Goal: Find specific page/section: Find specific page/section

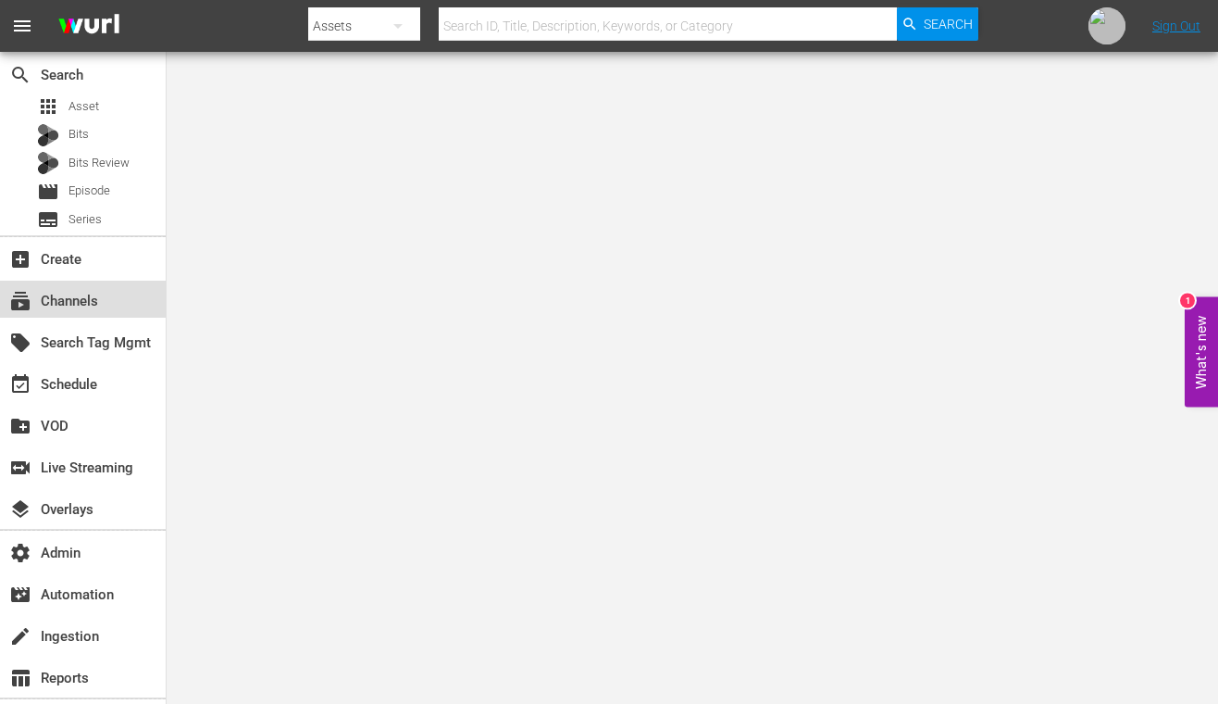
click at [85, 299] on div "subscriptions Channels" at bounding box center [52, 298] width 104 height 17
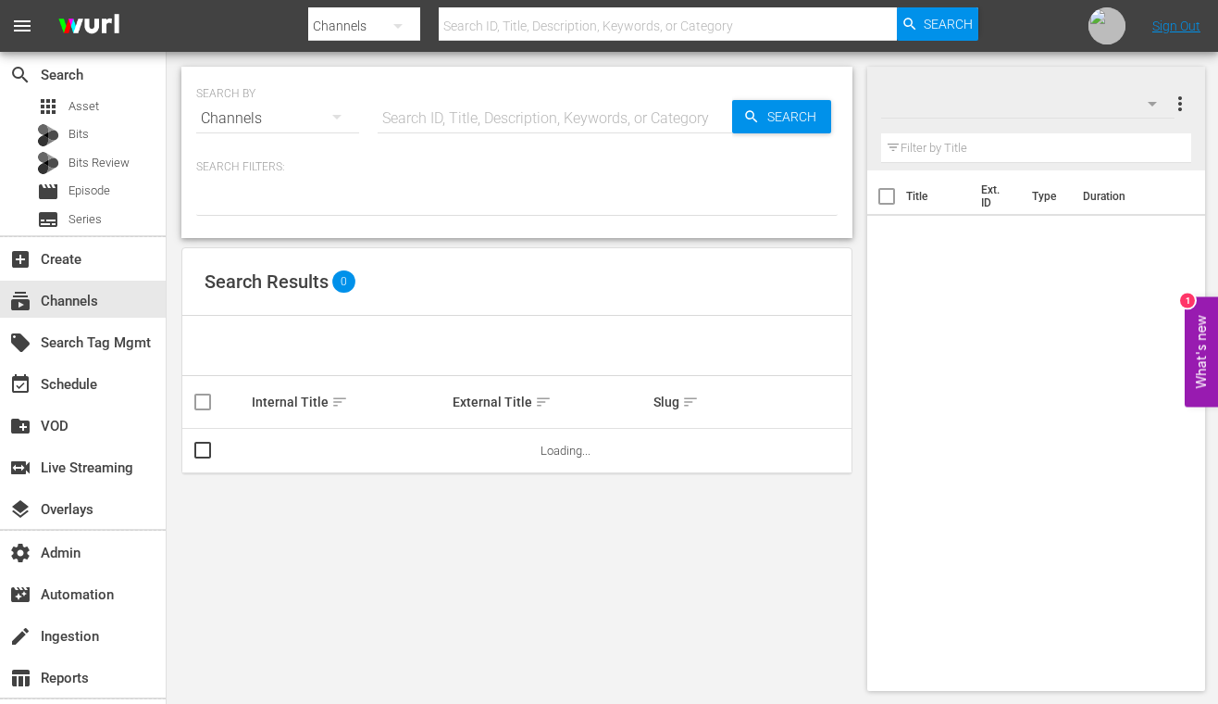
click at [569, 118] on input "text" at bounding box center [555, 118] width 355 height 44
paste input "[PERSON_NAME]"
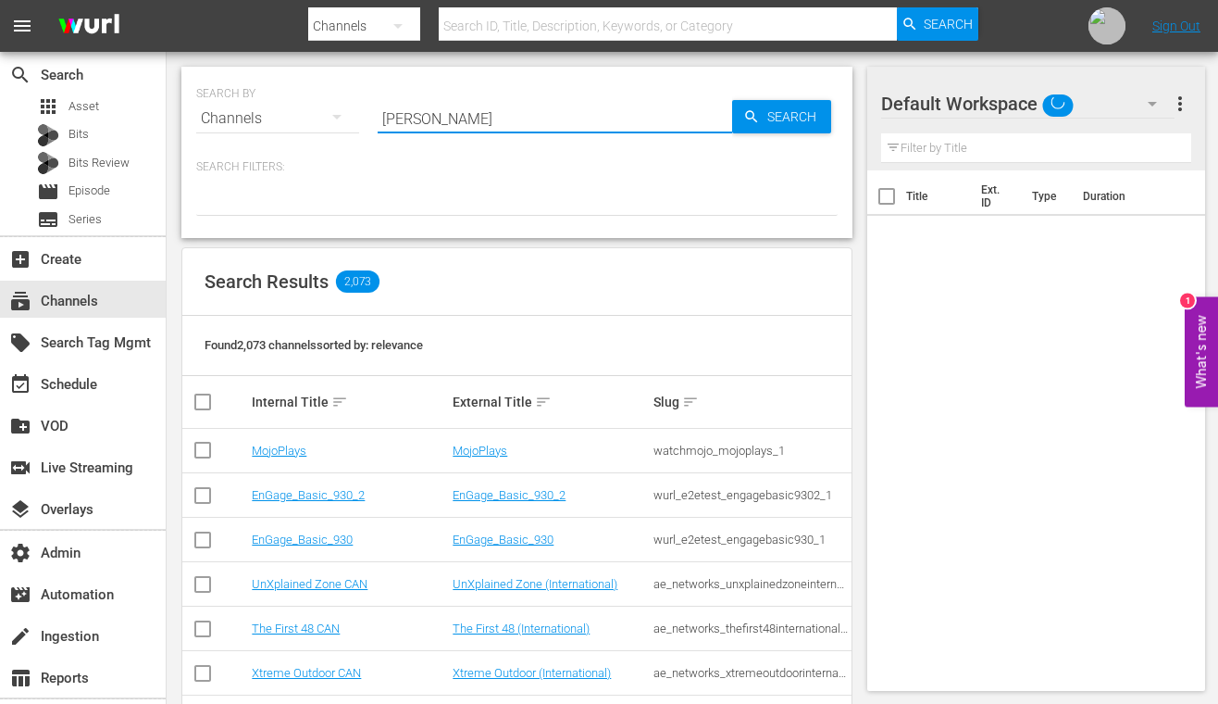
type input "[PERSON_NAME]"
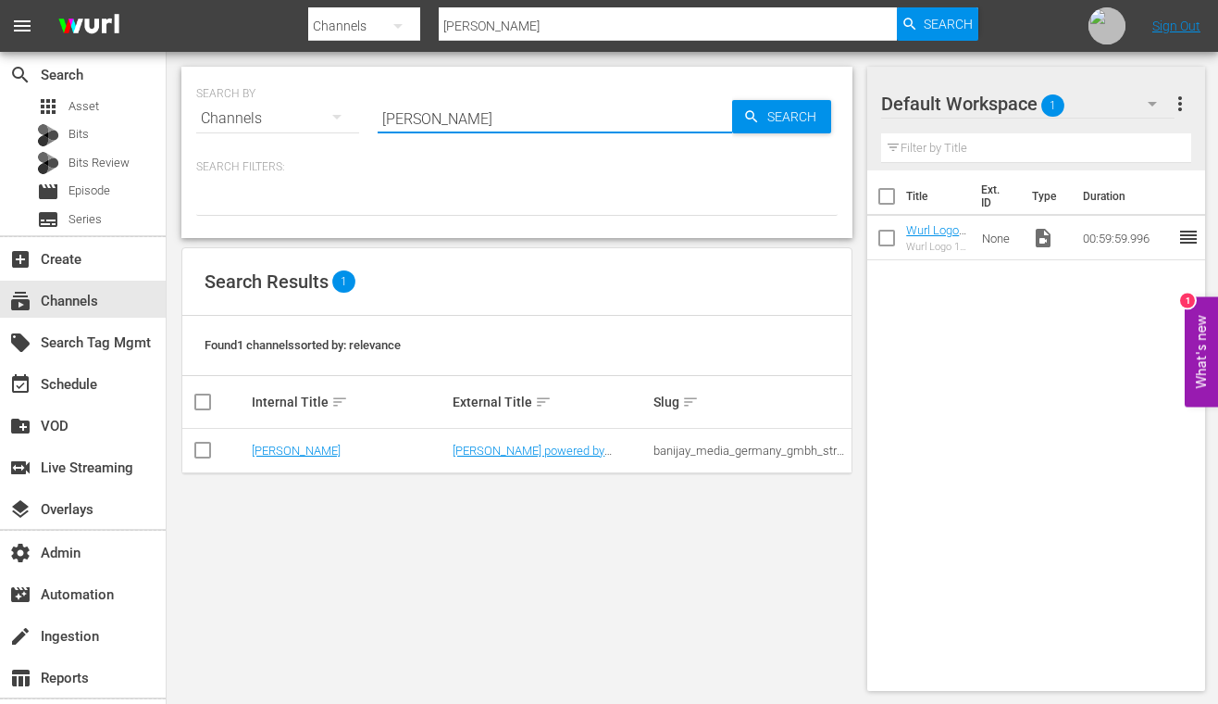
click at [288, 440] on td "[PERSON_NAME]" at bounding box center [349, 451] width 201 height 44
click at [288, 446] on link "[PERSON_NAME]" at bounding box center [296, 450] width 89 height 14
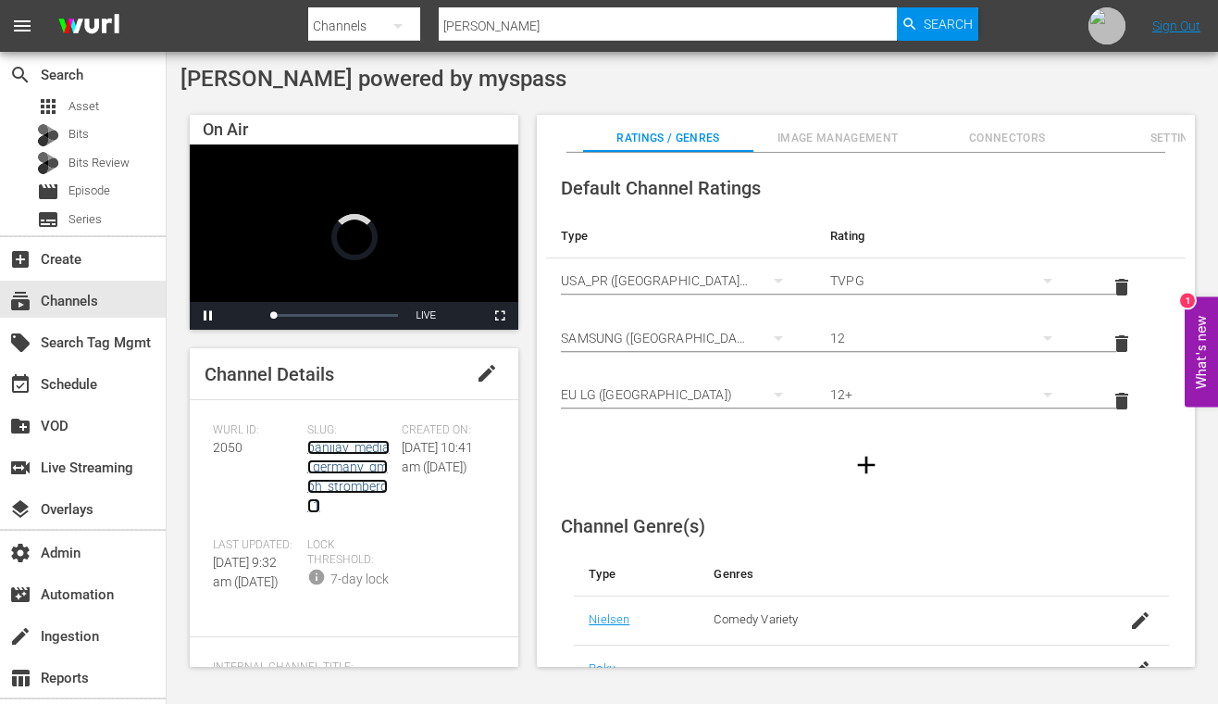
click at [321, 449] on link "banijay_media_germany_gmbh_stromberg_1" at bounding box center [348, 476] width 82 height 73
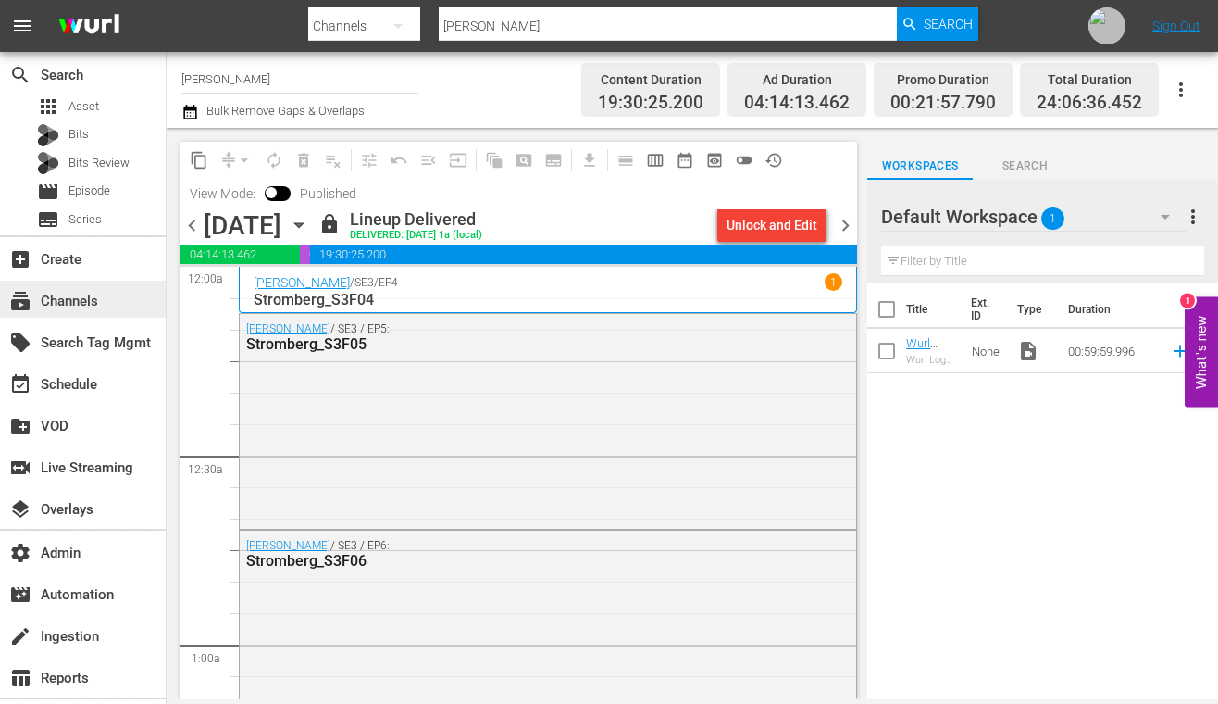
click at [79, 298] on div "subscriptions Channels" at bounding box center [52, 298] width 104 height 17
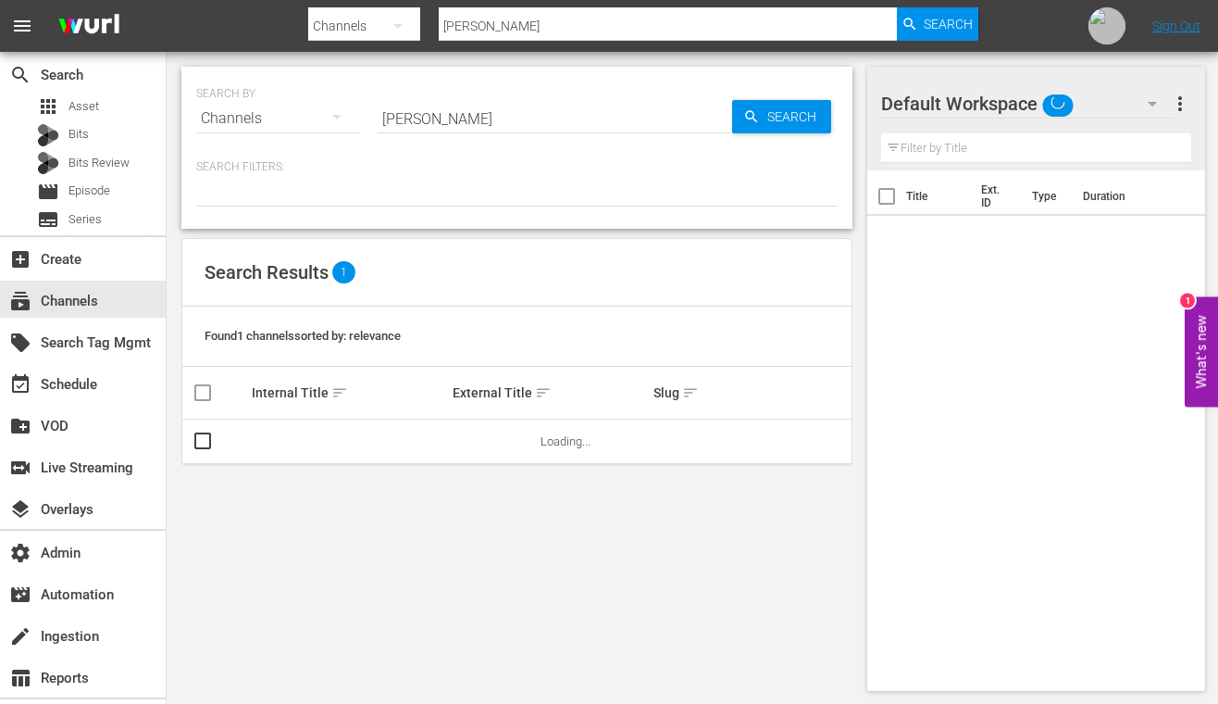
click at [430, 124] on input "Stromberg" at bounding box center [555, 118] width 355 height 44
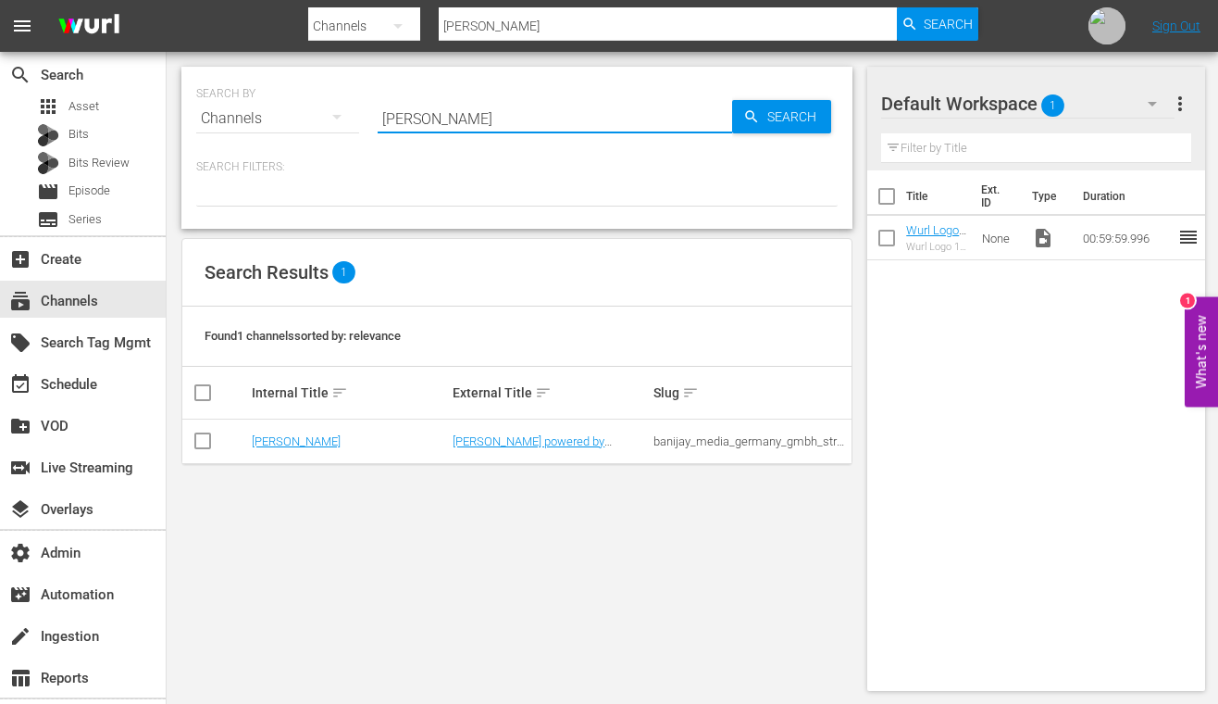
click at [430, 124] on input "Stromberg" at bounding box center [555, 118] width 355 height 44
paste input "minerva_pictures_inazumaelevengo_1"
type input "minerva_pictures_inazumaelevengo_1"
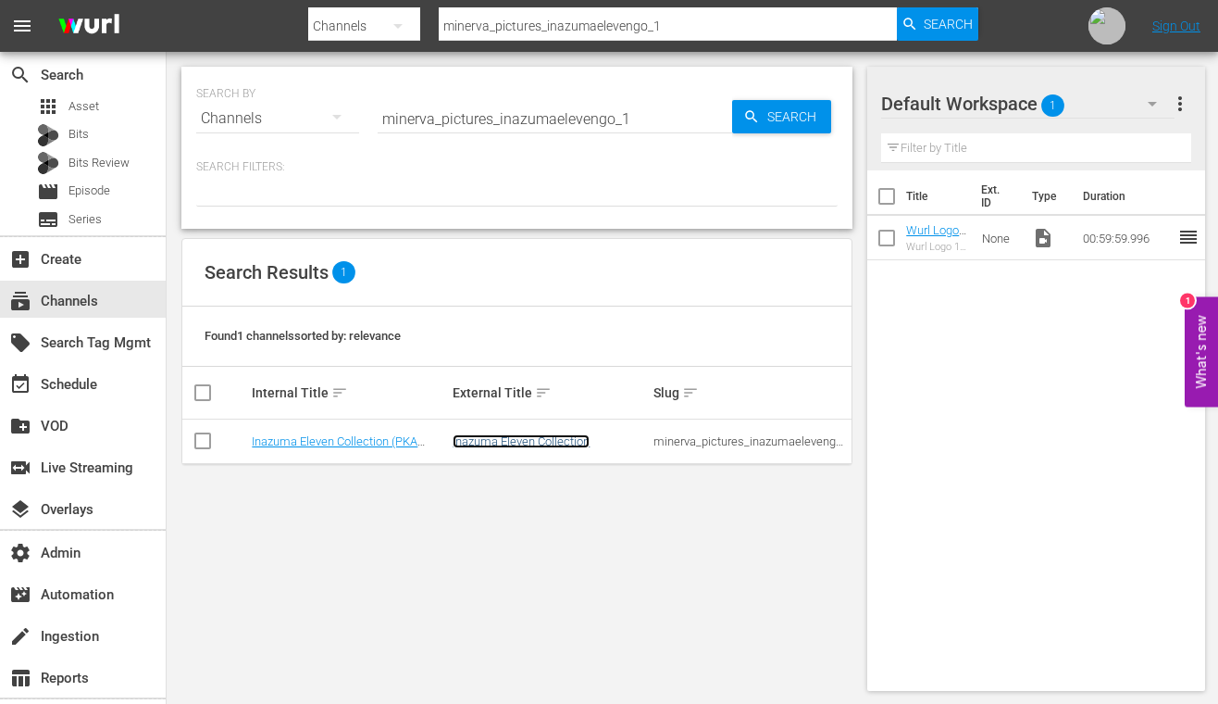
click at [517, 441] on link "Inazuma Eleven Collection" at bounding box center [521, 441] width 137 height 14
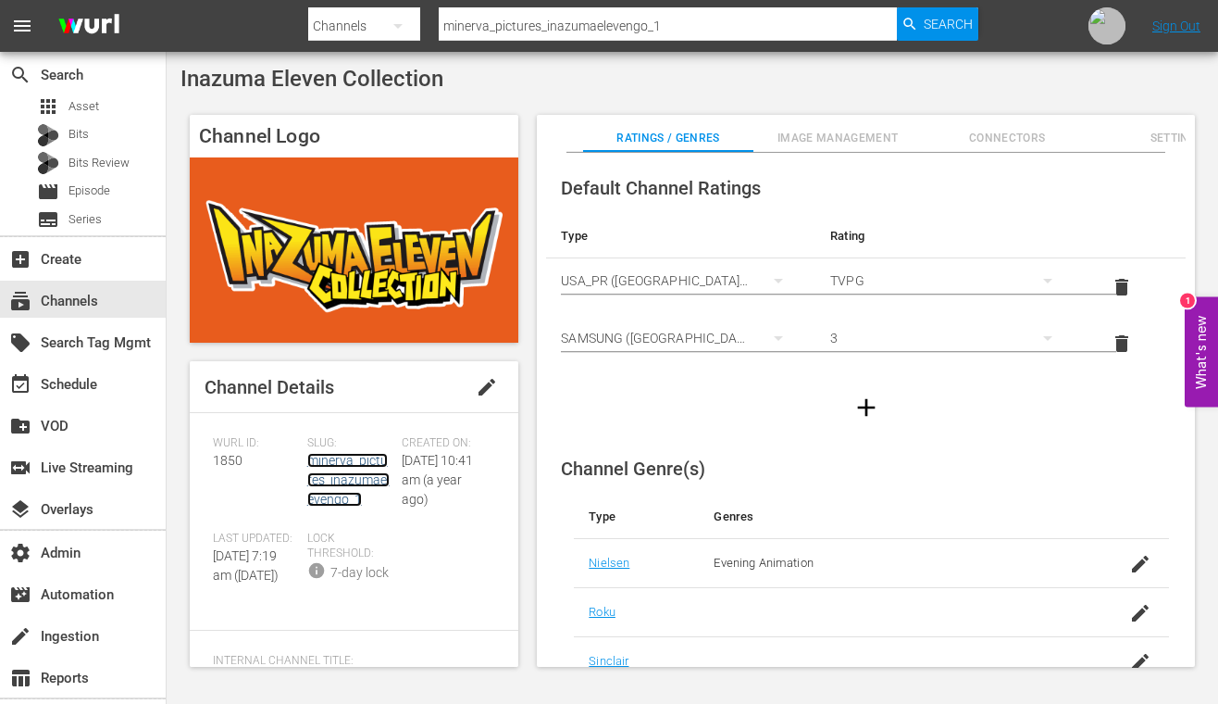
click at [345, 464] on link "minerva_pictures_inazumaelevengo_1" at bounding box center [348, 480] width 82 height 54
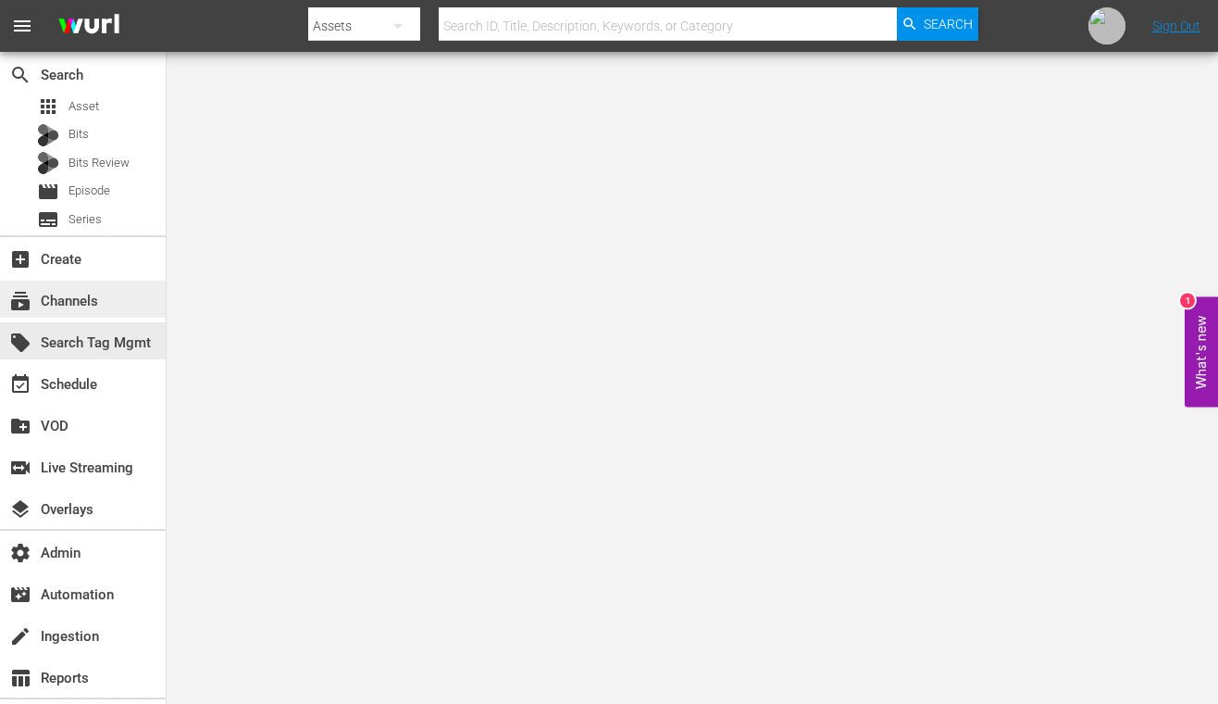
click at [101, 308] on div "subscriptions Channels" at bounding box center [83, 299] width 166 height 37
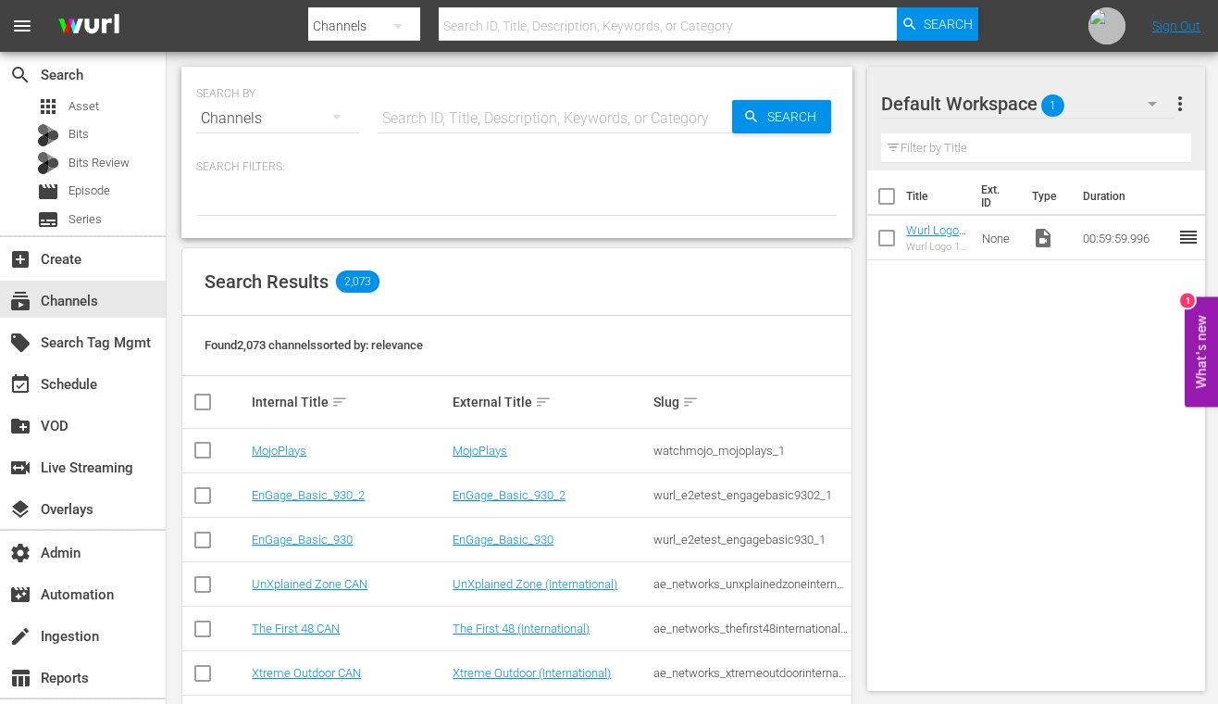
click at [535, 122] on input "text" at bounding box center [555, 118] width 355 height 44
paste input "fast_channels_network_soapturco_1"
type input "fast_channels_network_soapturco_1"
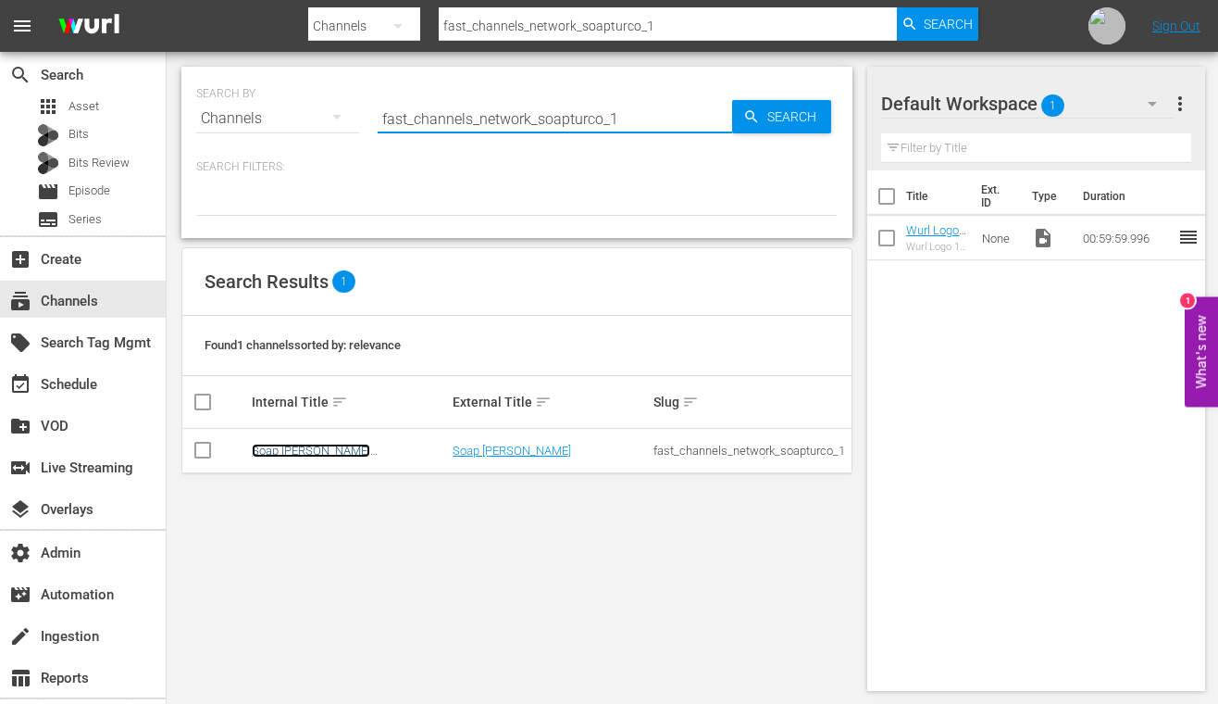
click at [296, 449] on link "Soap Turco (Italy)" at bounding box center [311, 457] width 119 height 28
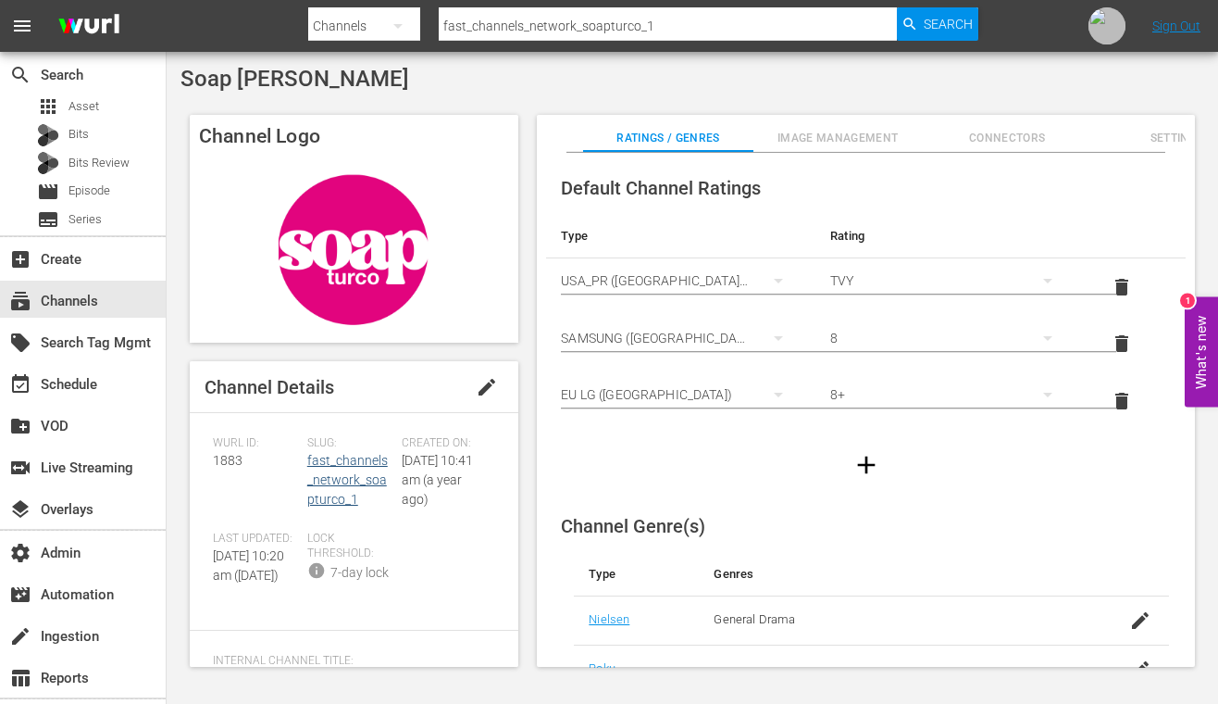
click at [335, 468] on div "Slug: fast_channels_network_soapturco_1" at bounding box center [354, 483] width 94 height 95
click at [337, 460] on link "fast_channels_network_soapturco_1" at bounding box center [347, 480] width 81 height 54
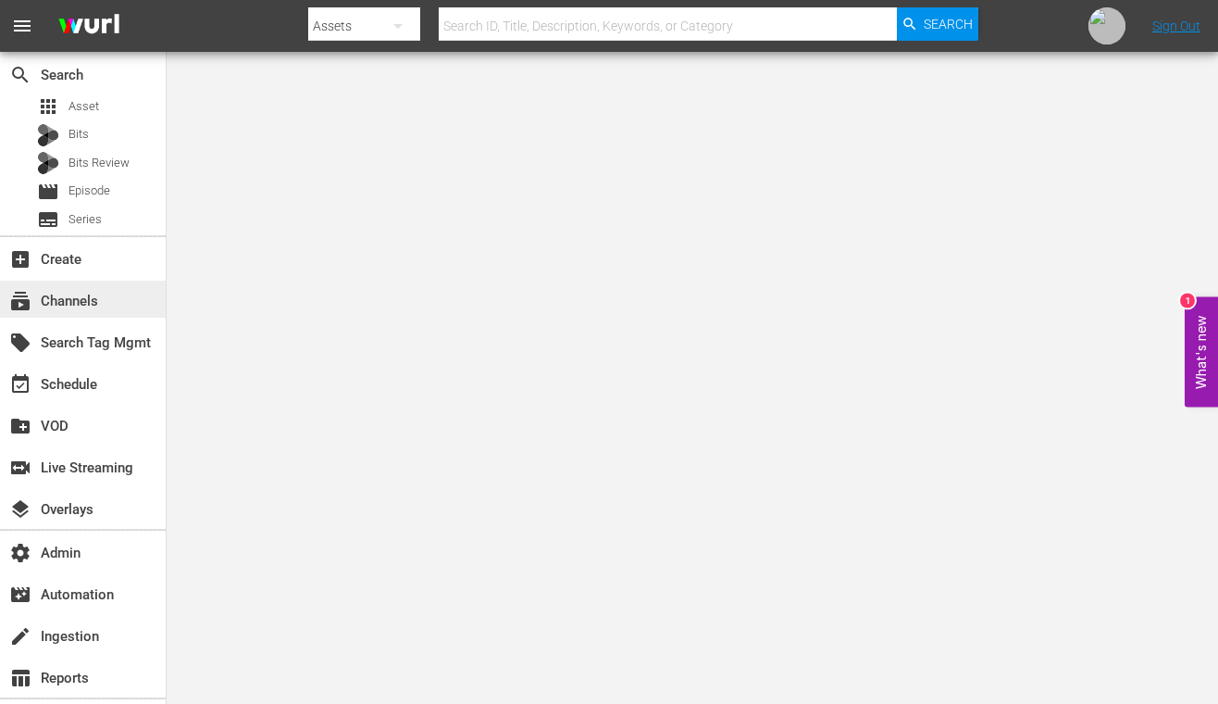
click at [68, 305] on div "subscriptions Channels" at bounding box center [52, 298] width 104 height 17
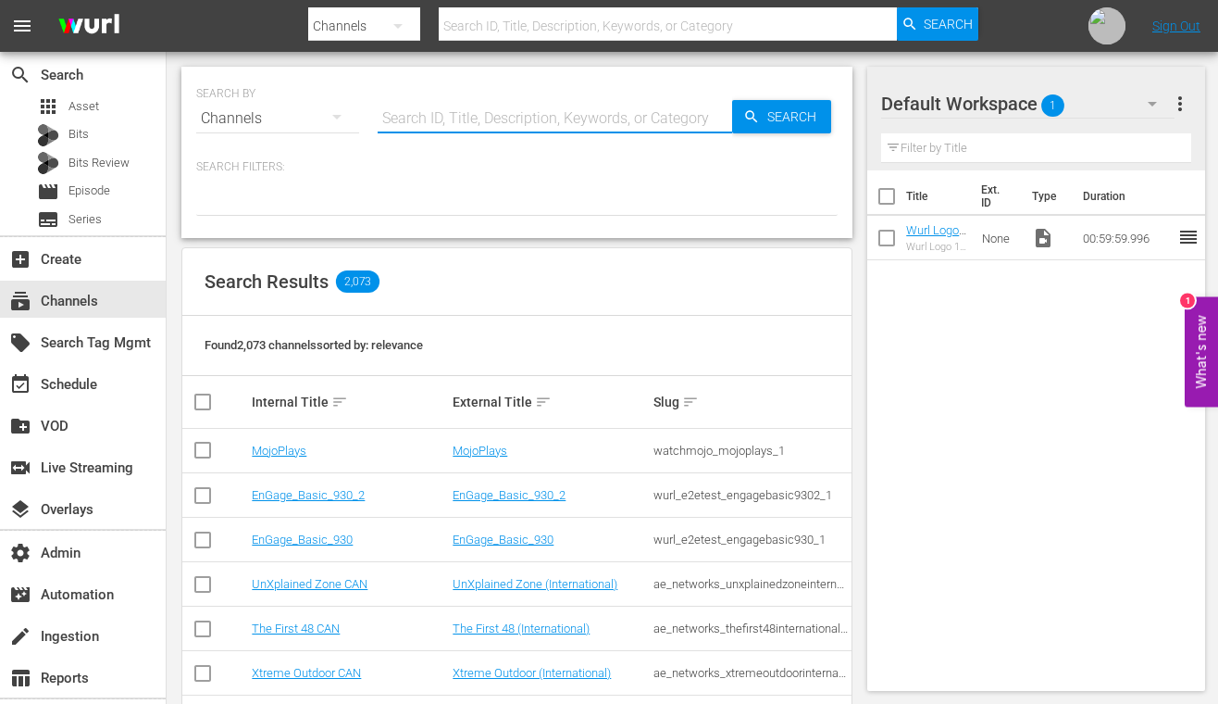
click at [559, 105] on input "text" at bounding box center [555, 118] width 355 height 44
paste input "fast_channels_network_soaplatino_1"
type input "fast_channels_network_soaplatino_1"
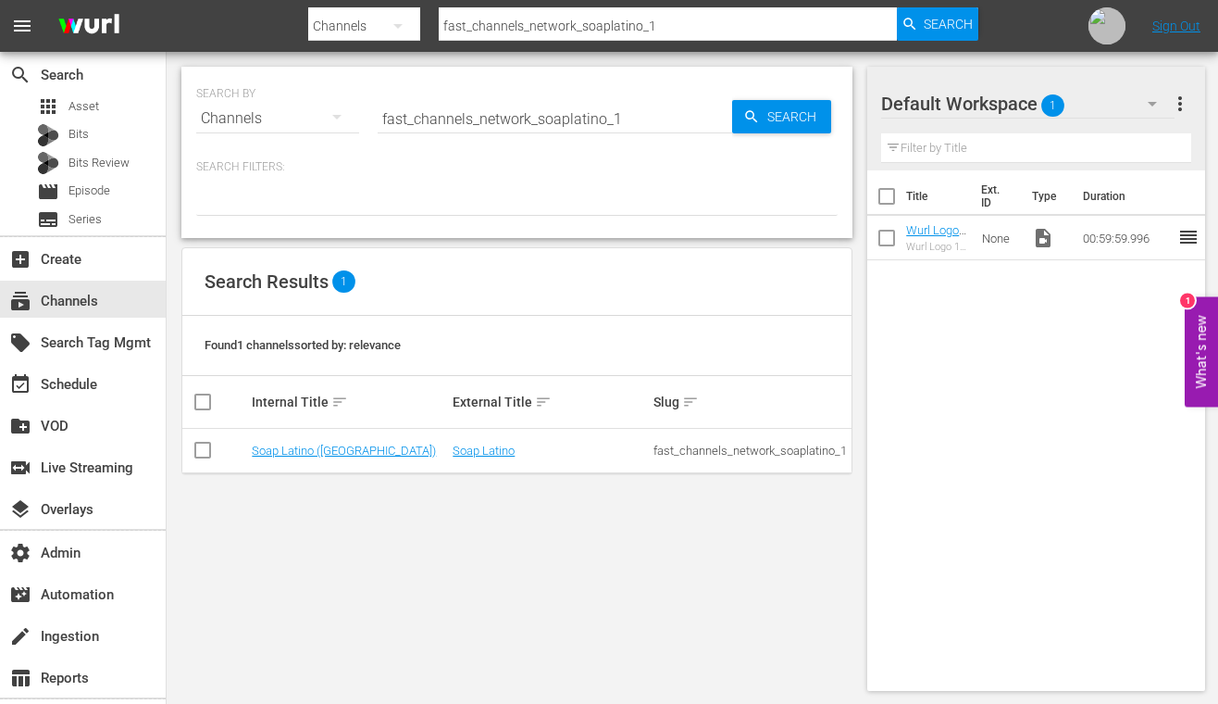
click at [331, 441] on td "Soap Latino ([GEOGRAPHIC_DATA])" at bounding box center [349, 451] width 201 height 44
click at [331, 446] on link "Soap Latino ([GEOGRAPHIC_DATA])" at bounding box center [344, 450] width 184 height 14
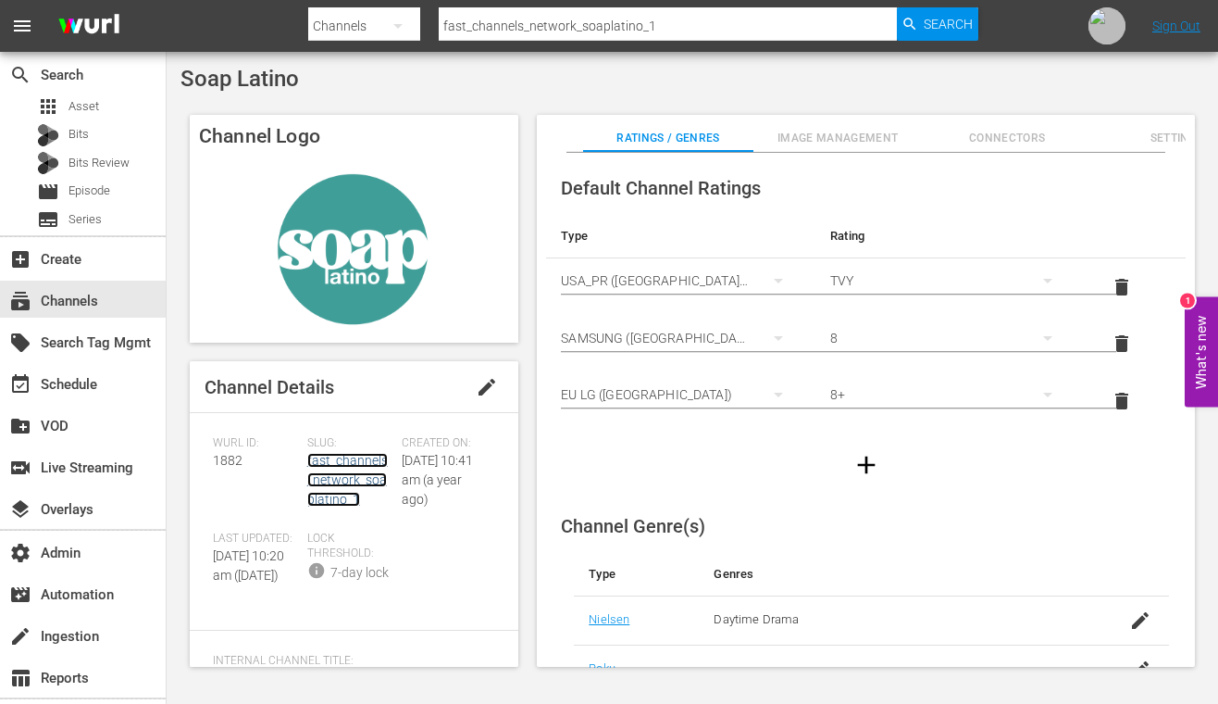
click at [357, 458] on link "fast_channels_network_soaplatino_1" at bounding box center [347, 480] width 81 height 54
